Goal: Go to known website: Access a specific website the user already knows

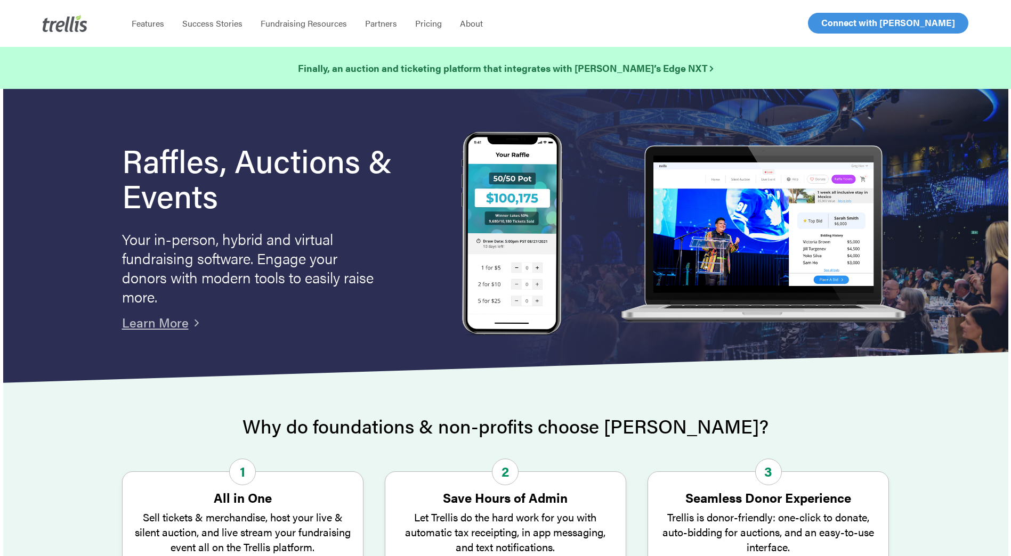
click at [833, 21] on span "Log In" at bounding box center [834, 23] width 26 height 13
